Goal: Information Seeking & Learning: Learn about a topic

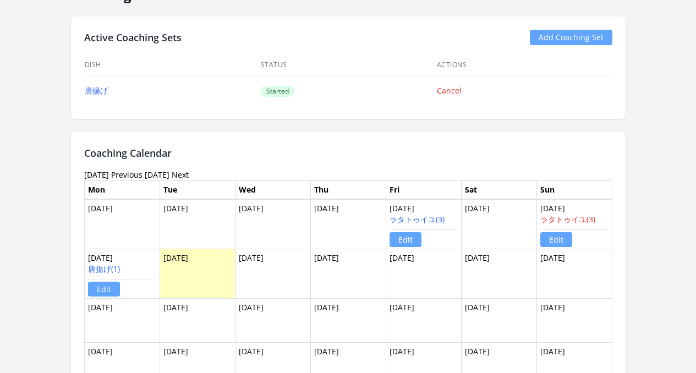
scroll to position [688, 0]
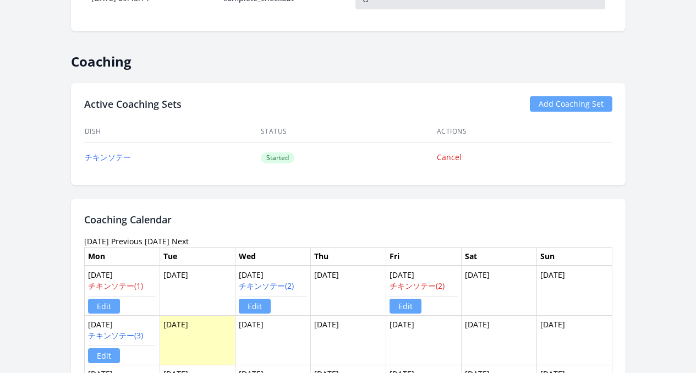
scroll to position [665, 0]
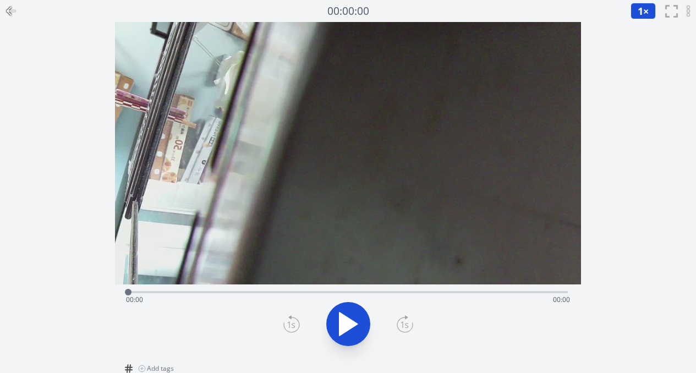
select select
click at [345, 326] on icon at bounding box center [348, 324] width 31 height 31
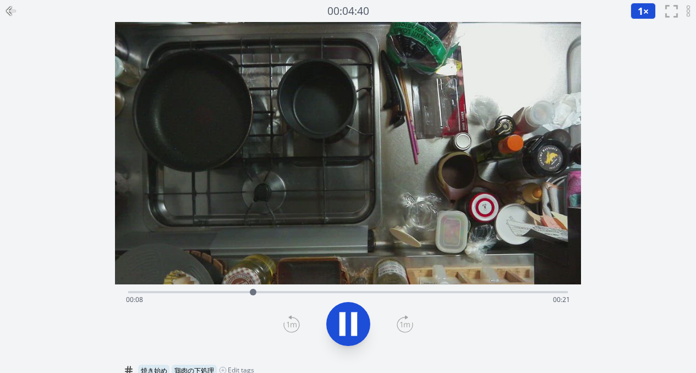
click at [309, 294] on div "Time elapsed: 00:08 Time remaining: 00:21" at bounding box center [348, 300] width 444 height 18
click at [445, 294] on div "Time elapsed: 00:13 Time remaining: 00:16" at bounding box center [348, 300] width 444 height 18
click at [552, 293] on div "Time elapsed: 00:22 Time remaining: 00:07" at bounding box center [348, 300] width 444 height 18
